Goal: Navigation & Orientation: Find specific page/section

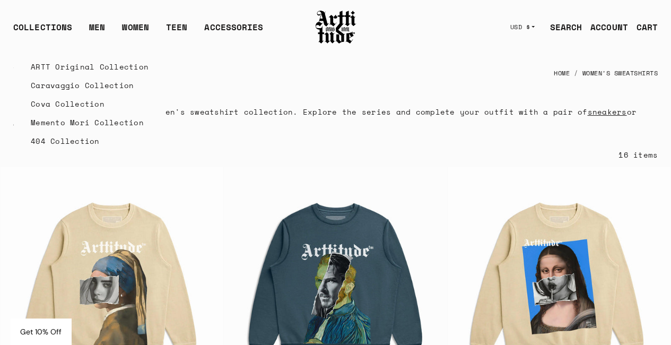
click at [84, 102] on link "Cova Collection" at bounding box center [90, 103] width 118 height 19
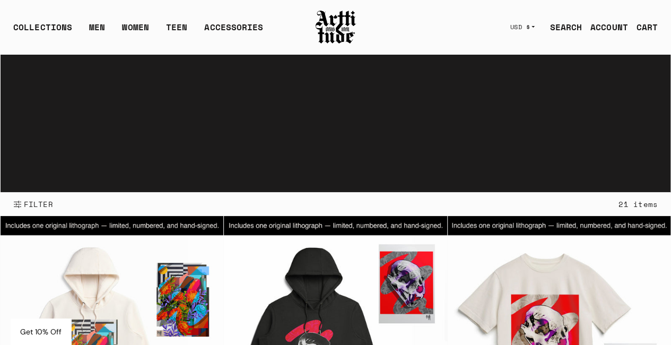
copy link "Cova Collection"
drag, startPoint x: 29, startPoint y: 101, endPoint x: 113, endPoint y: 101, distance: 84.3
click at [0, 0] on div "ARTT Original Collection Caravaggio Collection Cova Collection Memento Mori Col…" at bounding box center [0, 0] width 0 height 0
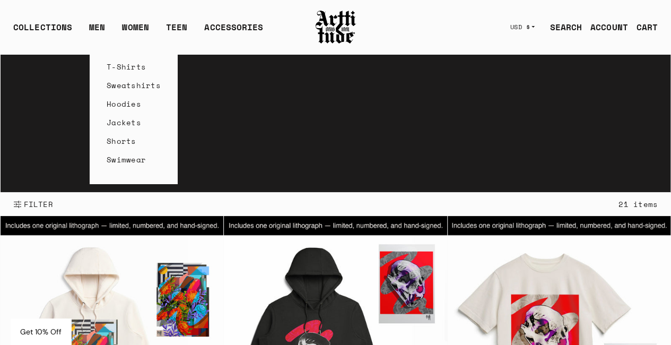
click at [104, 32] on link "MEN" at bounding box center [97, 31] width 16 height 21
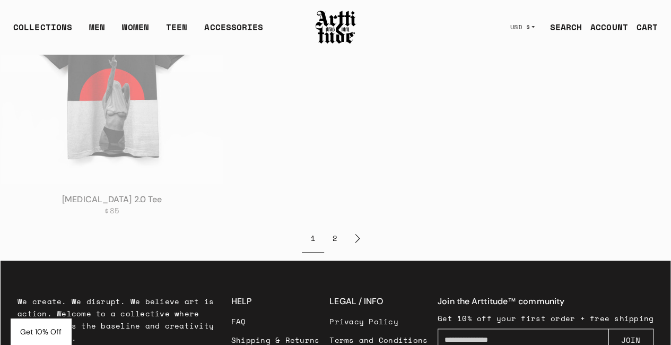
scroll to position [4506, 0]
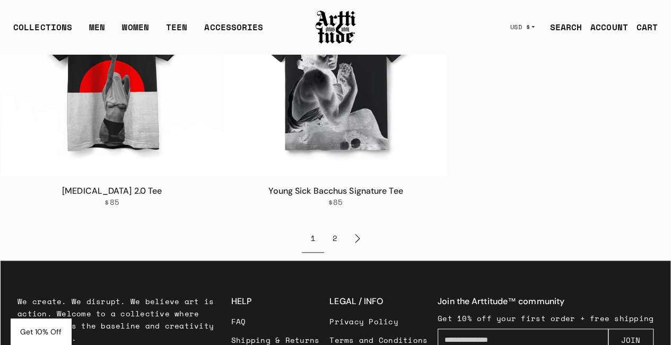
click at [336, 224] on link "2" at bounding box center [335, 238] width 22 height 28
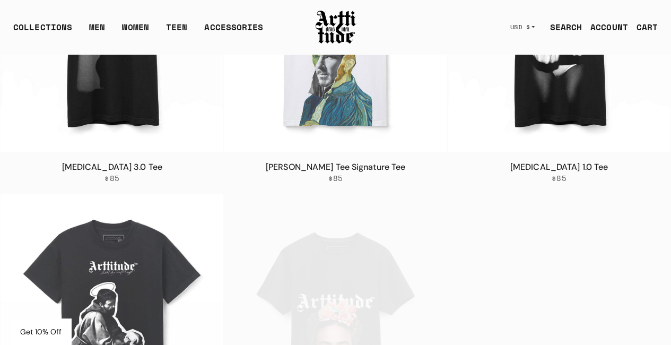
scroll to position [106, 0]
